Goal: Information Seeking & Learning: Learn about a topic

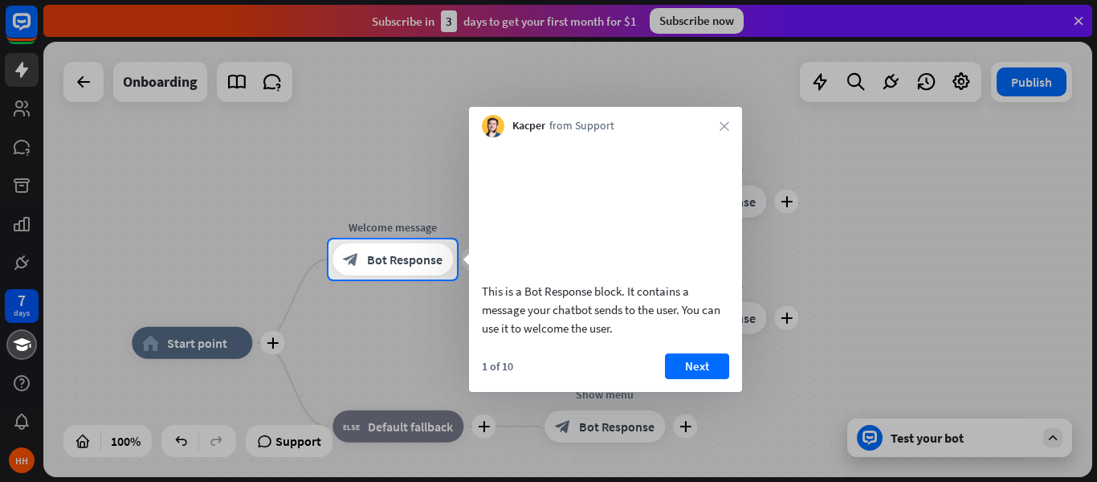
click at [27, 120] on div at bounding box center [548, 119] width 1097 height 239
click at [714, 379] on button "Next" at bounding box center [697, 366] width 64 height 26
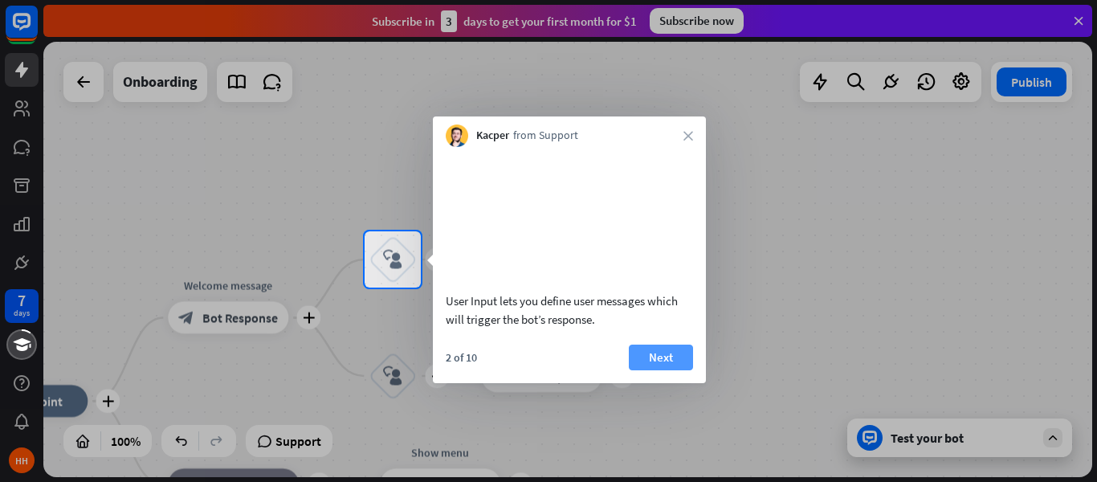
click at [649, 370] on button "Next" at bounding box center [661, 358] width 64 height 26
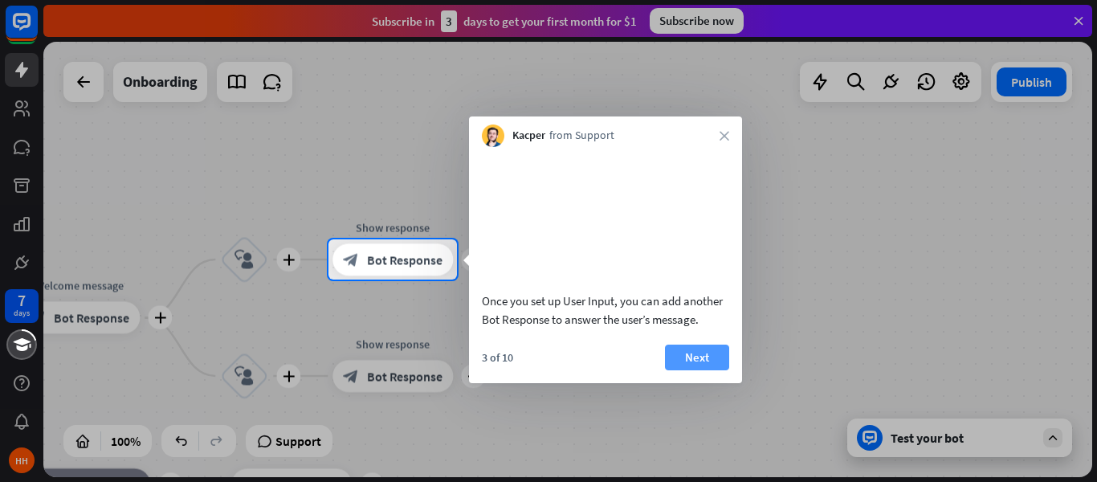
click at [684, 370] on button "Next" at bounding box center [697, 358] width 64 height 26
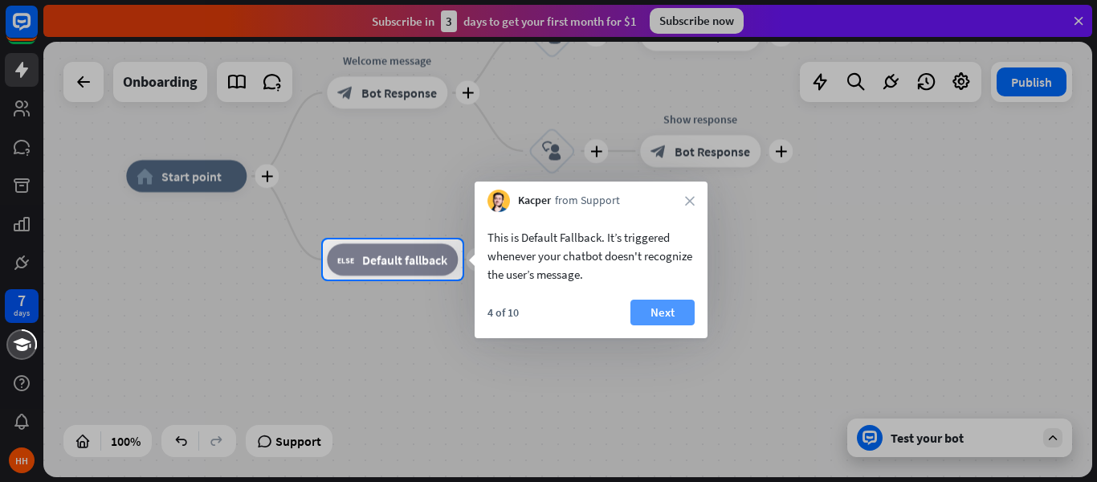
click at [660, 312] on button "Next" at bounding box center [663, 313] width 64 height 26
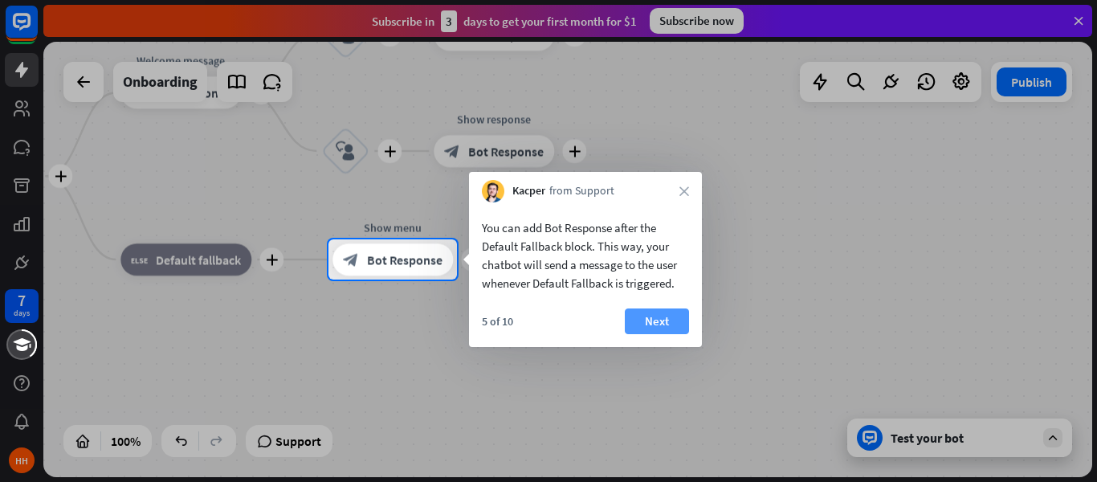
click at [656, 314] on button "Next" at bounding box center [657, 321] width 64 height 26
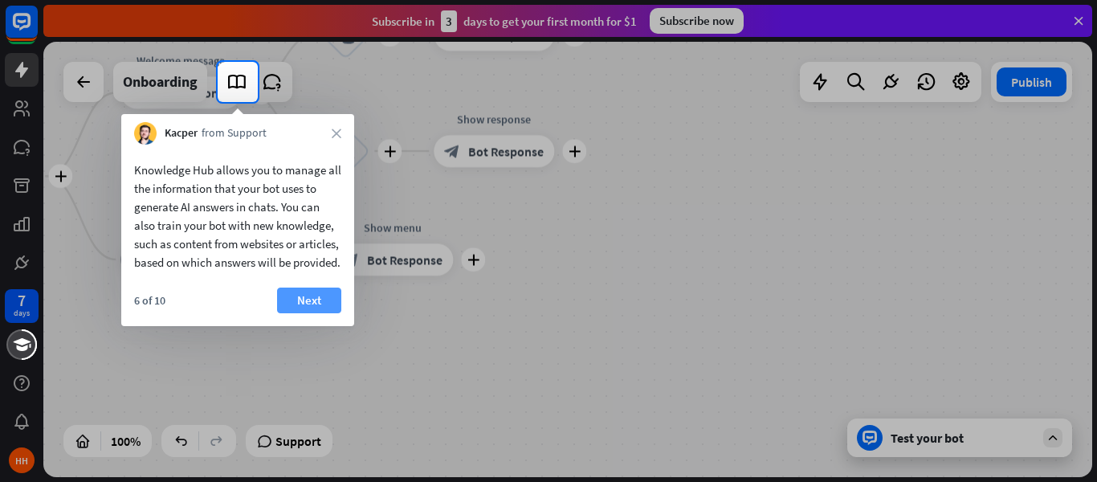
click at [280, 313] on button "Next" at bounding box center [309, 301] width 64 height 26
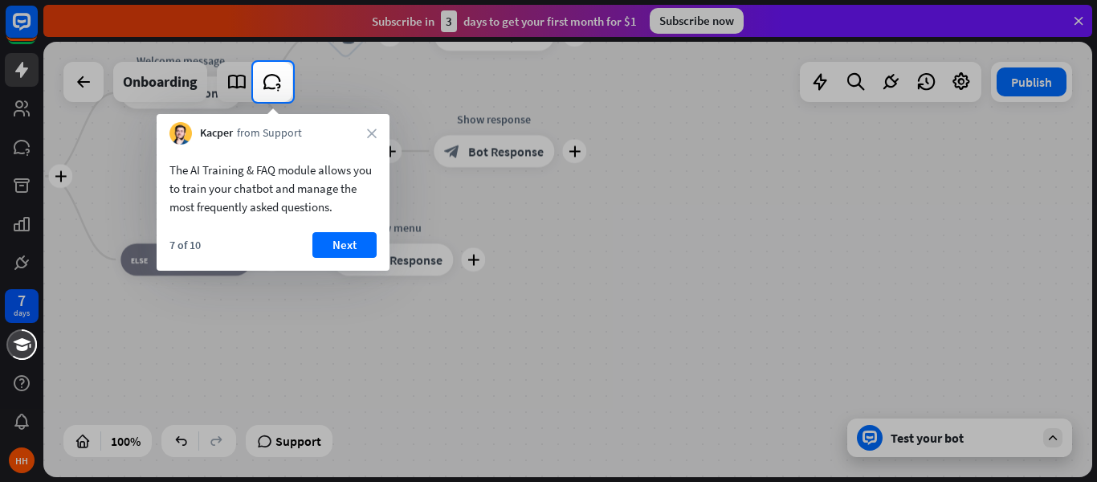
click at [349, 239] on button "Next" at bounding box center [344, 245] width 64 height 26
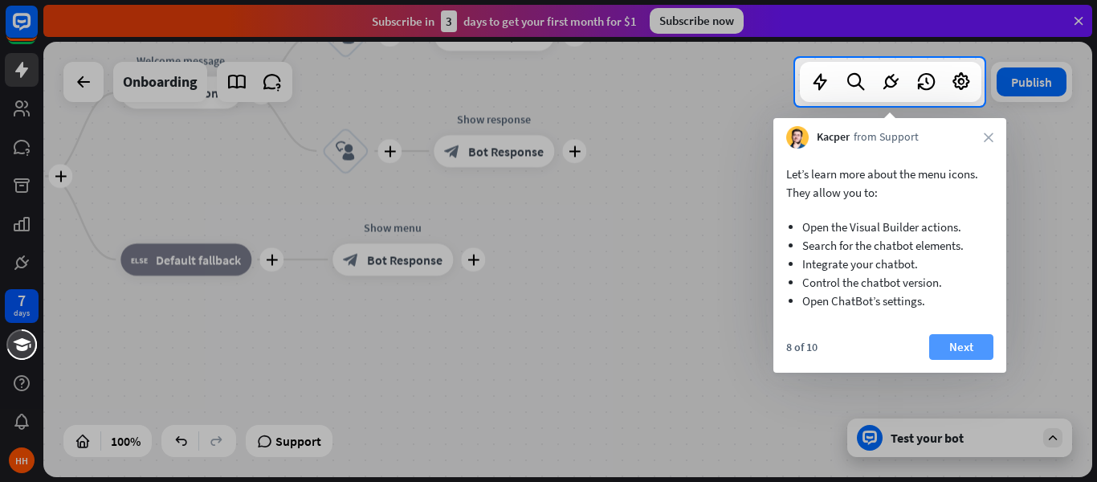
click at [948, 353] on button "Next" at bounding box center [961, 347] width 64 height 26
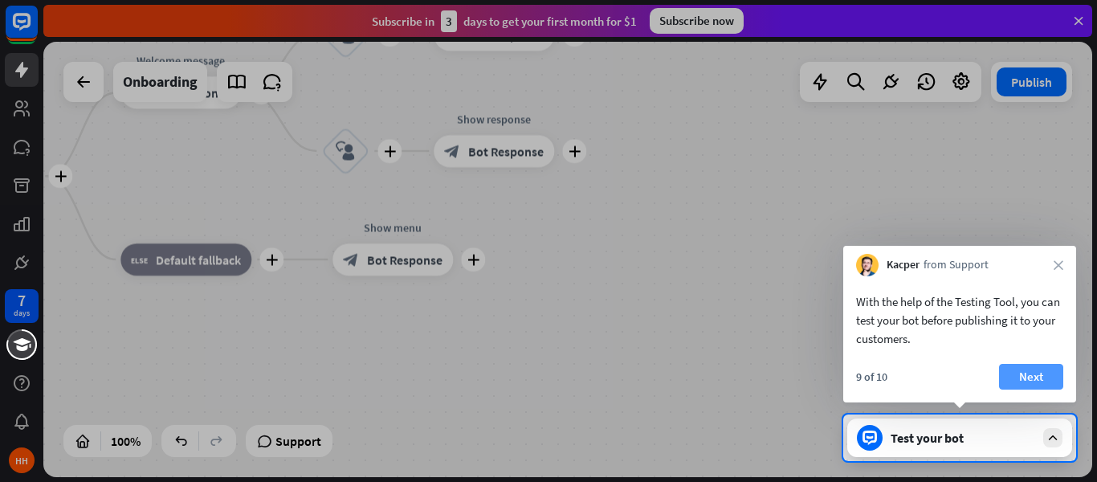
click at [1045, 378] on button "Next" at bounding box center [1031, 377] width 64 height 26
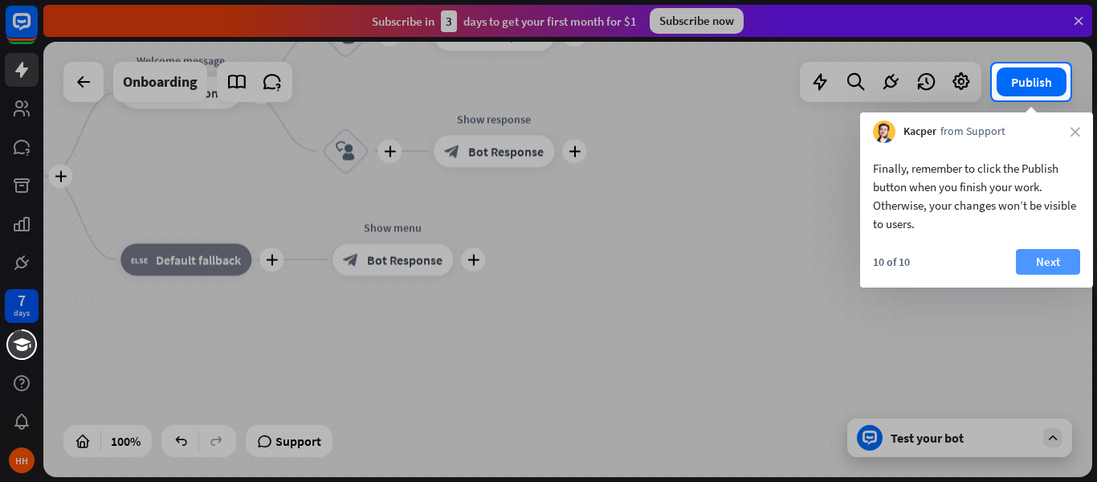
click at [1048, 267] on button "Next" at bounding box center [1048, 262] width 64 height 26
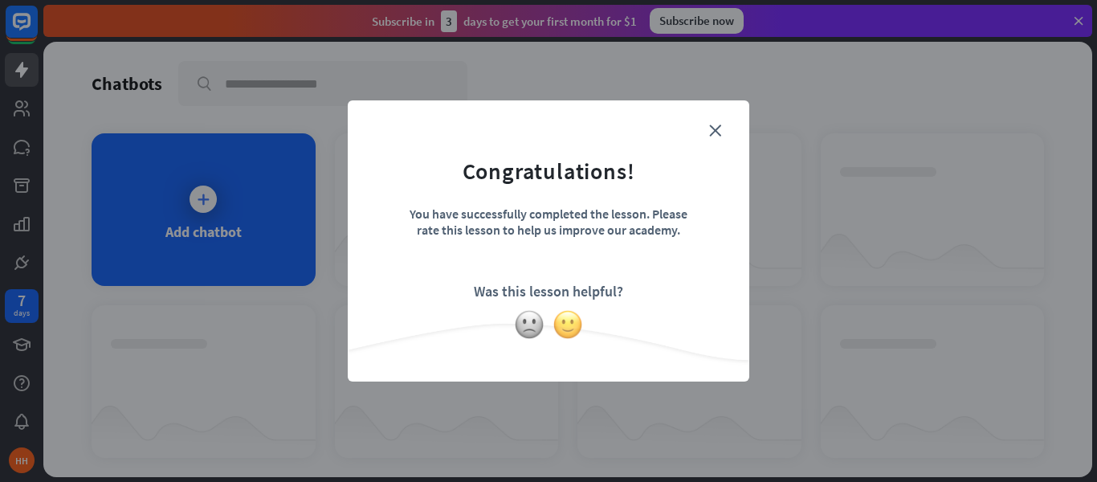
click at [569, 327] on img at bounding box center [568, 324] width 31 height 31
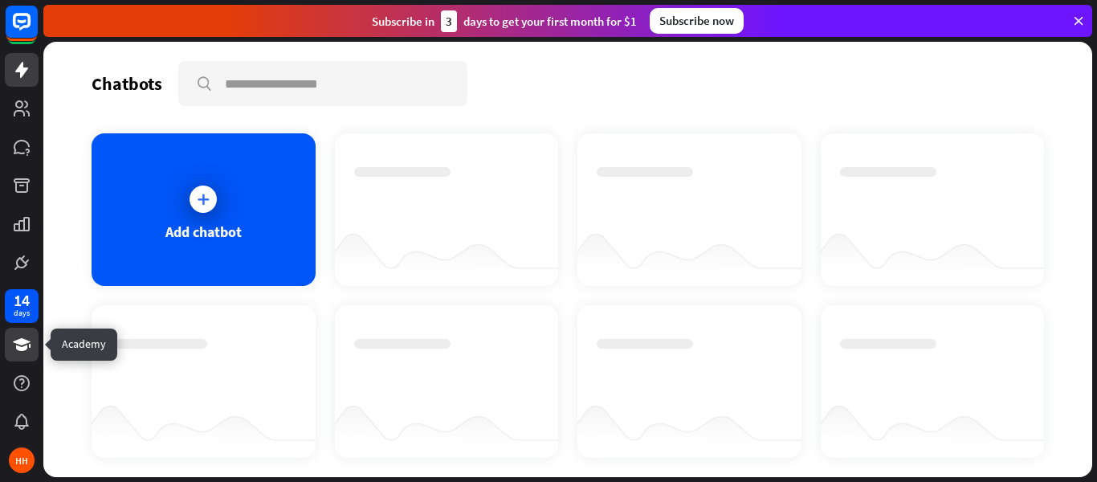
click at [15, 342] on icon at bounding box center [22, 344] width 18 height 13
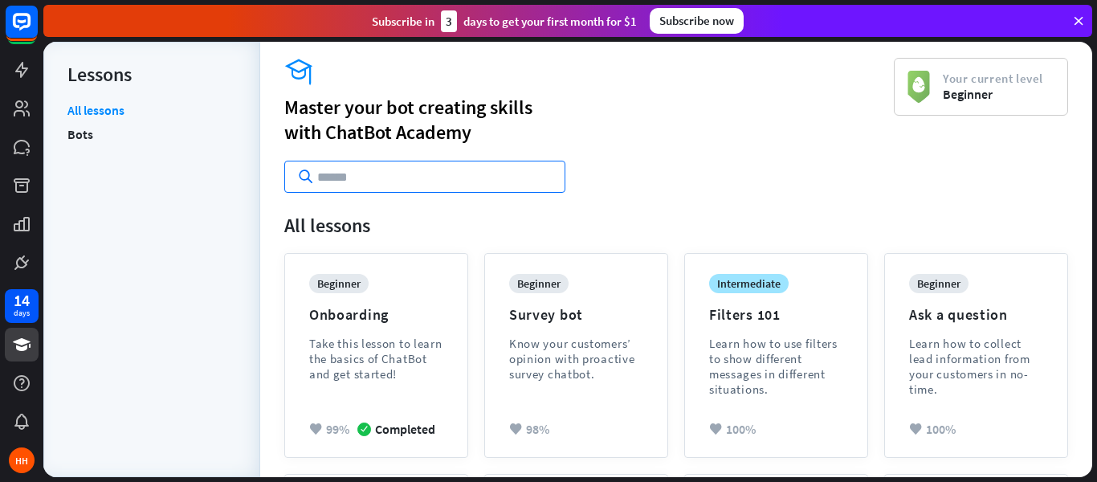
click at [403, 182] on input "text" at bounding box center [424, 177] width 281 height 32
click at [92, 83] on div "Lessons" at bounding box center [151, 74] width 169 height 25
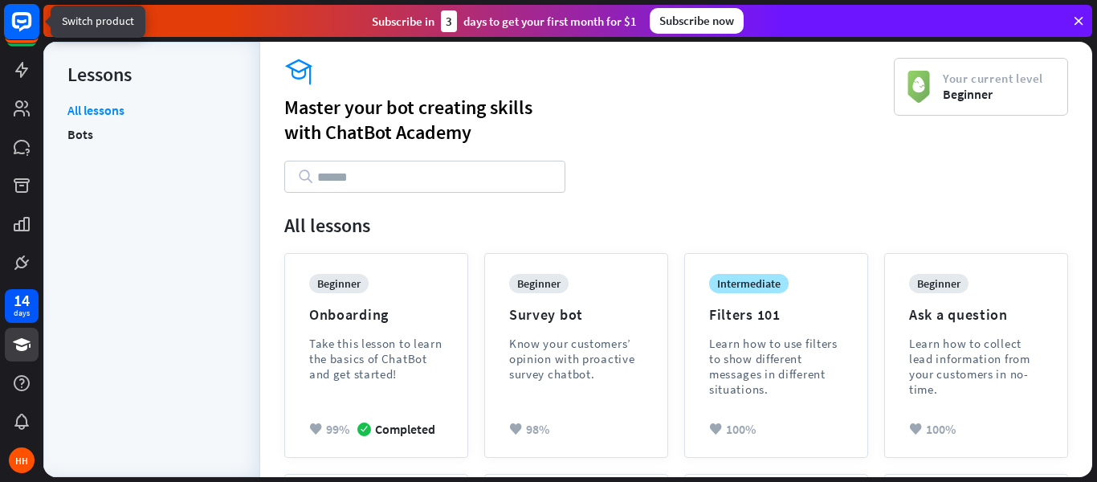
click at [27, 22] on rect at bounding box center [21, 21] width 35 height 35
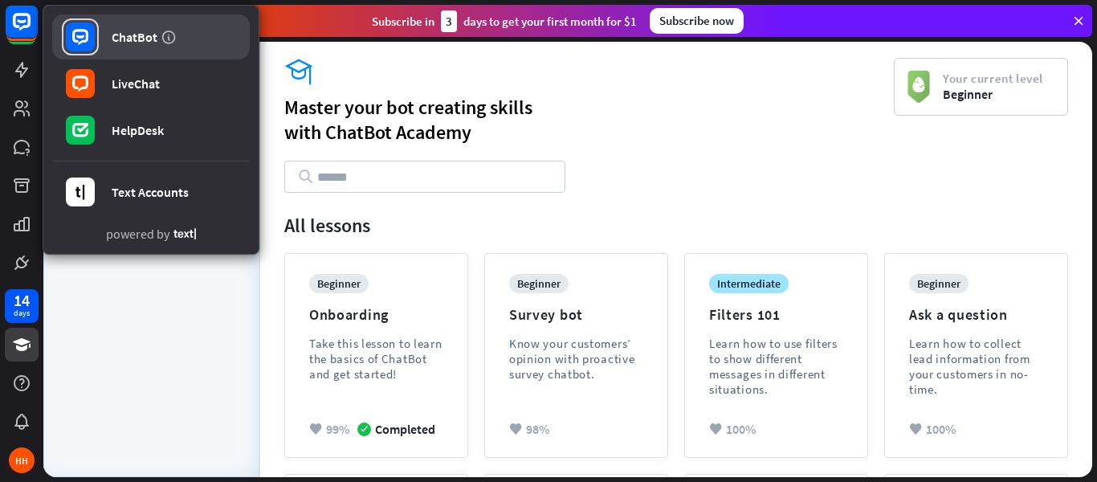
click at [117, 31] on div "ChatBot" at bounding box center [135, 37] width 46 height 16
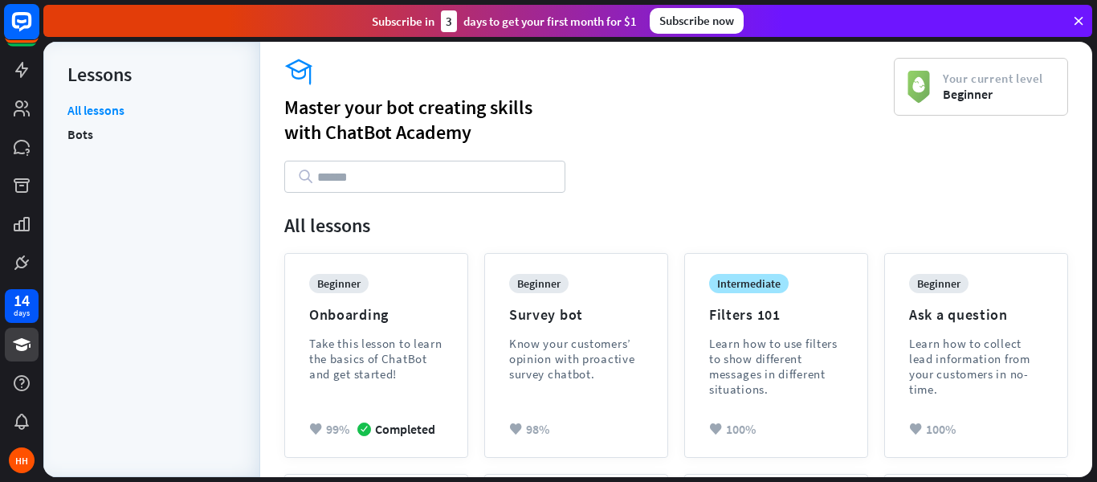
click at [14, 25] on icon at bounding box center [21, 21] width 19 height 19
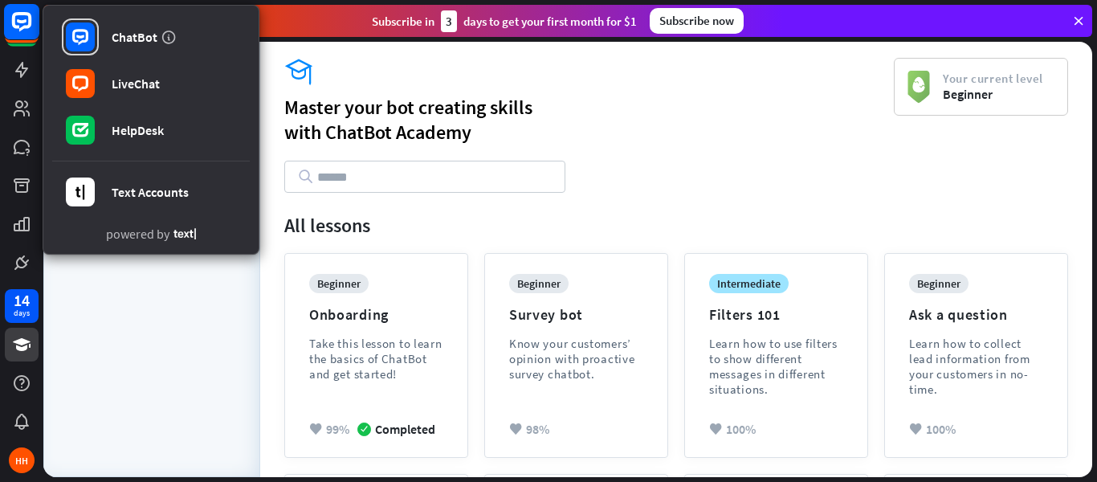
drag, startPoint x: 12, startPoint y: 22, endPoint x: 23, endPoint y: 22, distance: 11.2
click at [13, 22] on icon at bounding box center [21, 21] width 19 height 19
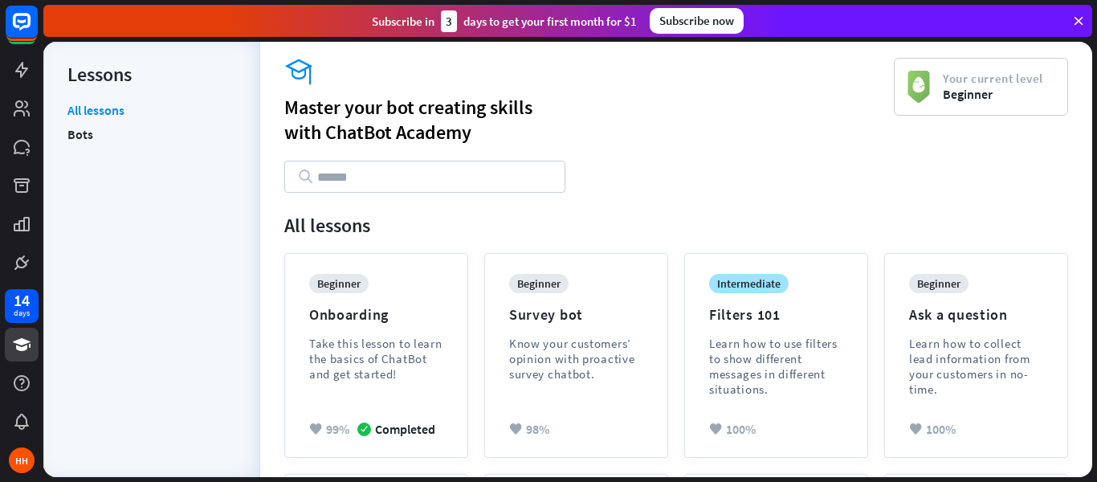
click at [1075, 18] on icon at bounding box center [1078, 21] width 14 height 14
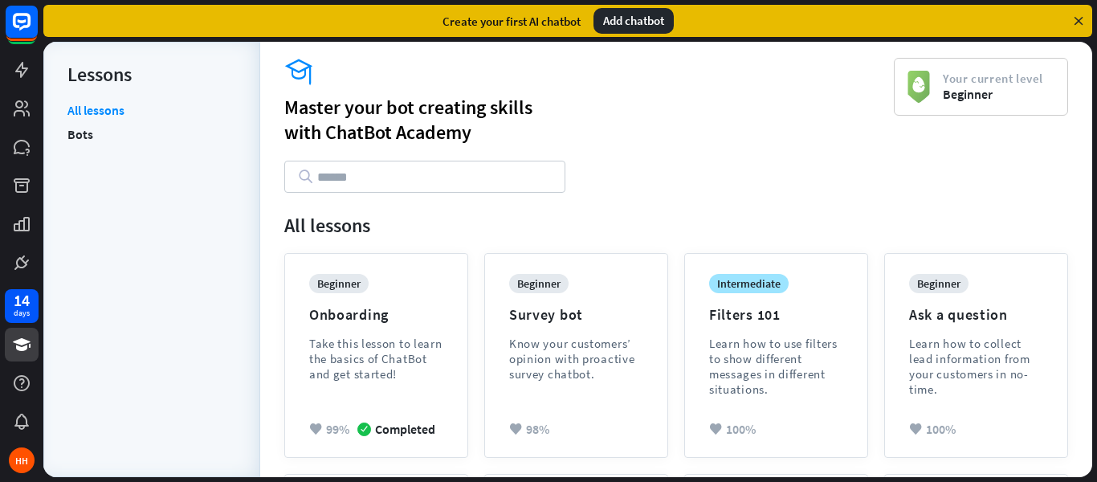
click at [1079, 22] on icon at bounding box center [1078, 21] width 14 height 14
